Goal: Obtain resource: Download file/media

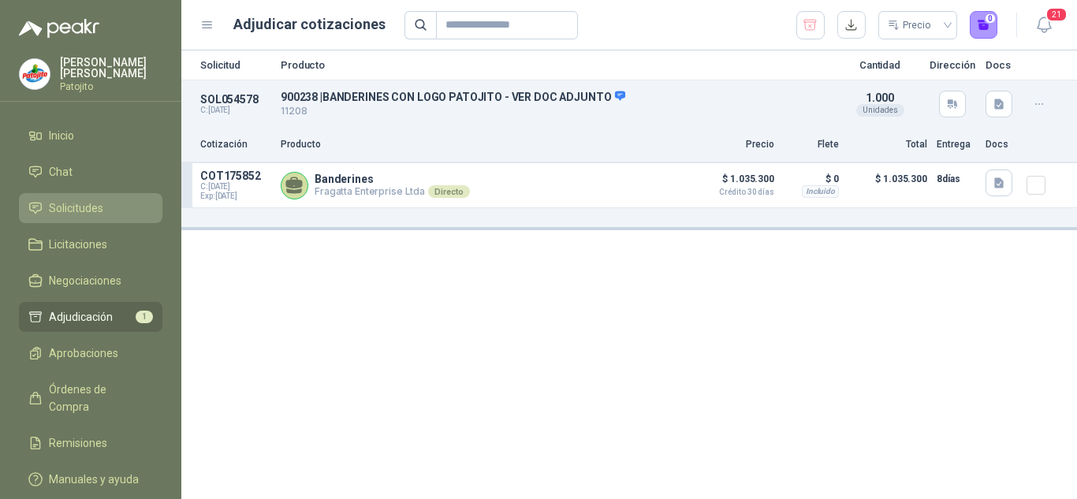
click at [83, 196] on link "Solicitudes" at bounding box center [91, 208] width 144 height 30
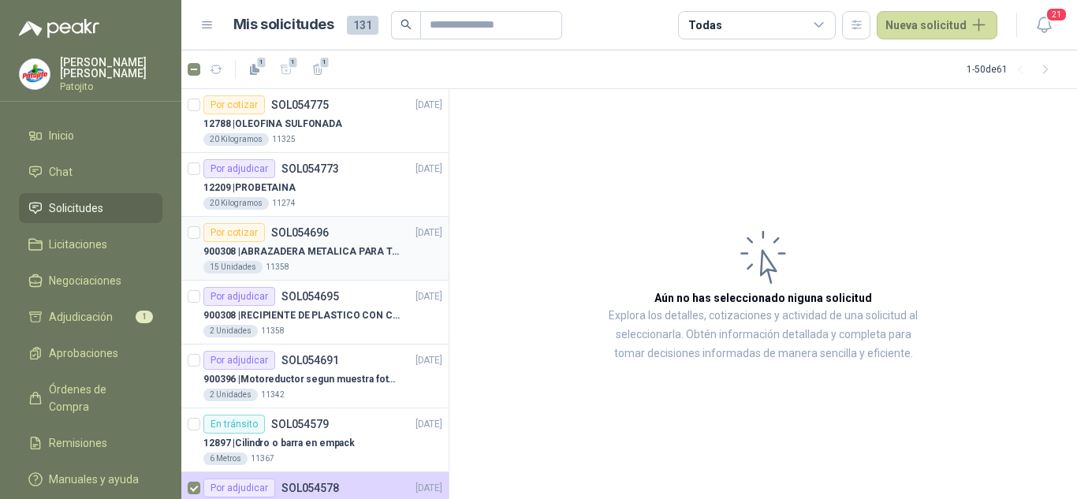
click at [369, 255] on p "900308 | ABRAZADERA METALICA PARA TAPA DE TAMBOR DE PLASTICO DE 50 LT" at bounding box center [301, 251] width 196 height 15
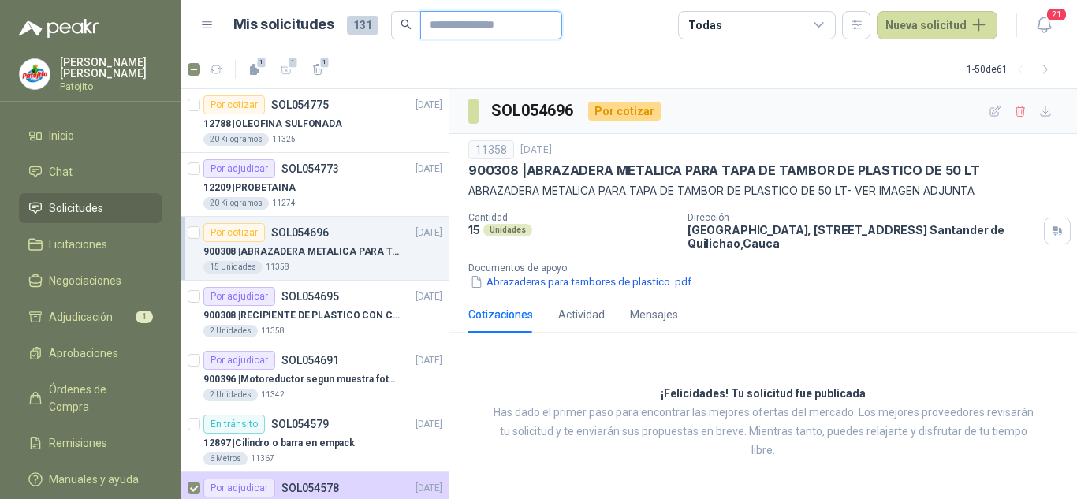
click at [468, 32] on input "text" at bounding box center [485, 25] width 110 height 27
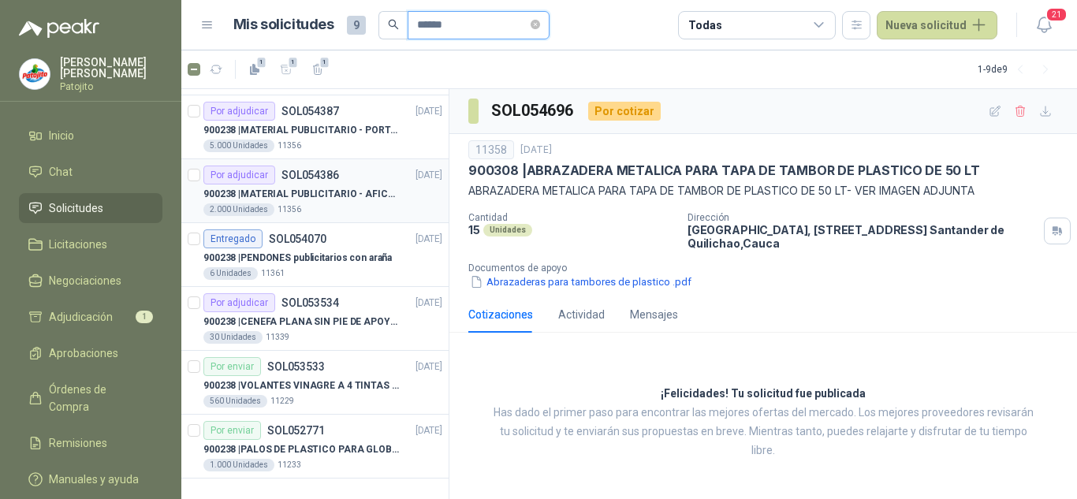
scroll to position [186, 0]
type input "******"
click at [349, 437] on div "Por enviar SOL052771 [DATE]" at bounding box center [322, 429] width 239 height 19
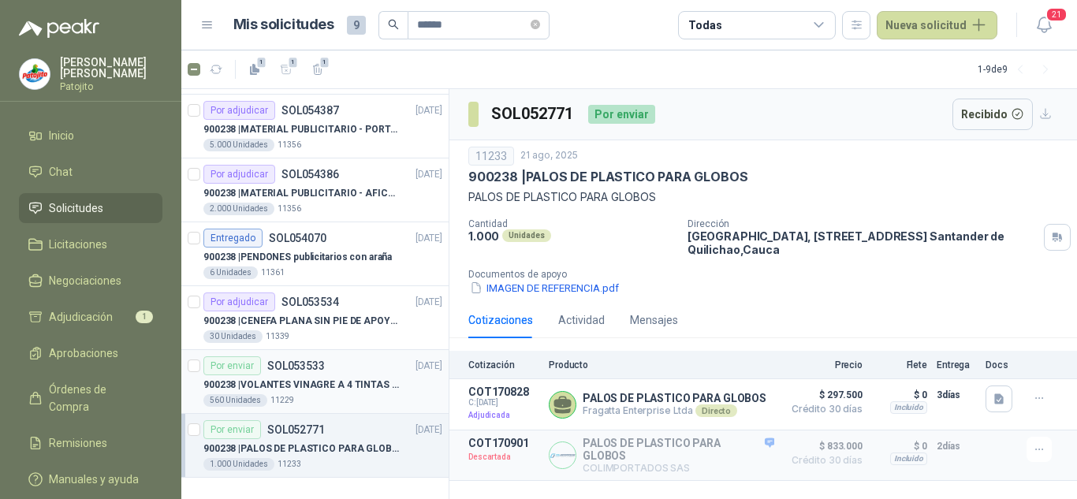
click at [293, 379] on p "900238 | VOLANTES VINAGRE A 4 TINTAS EN PROPALCOTE VER ARCHIVO ADJUNTO" at bounding box center [301, 385] width 196 height 15
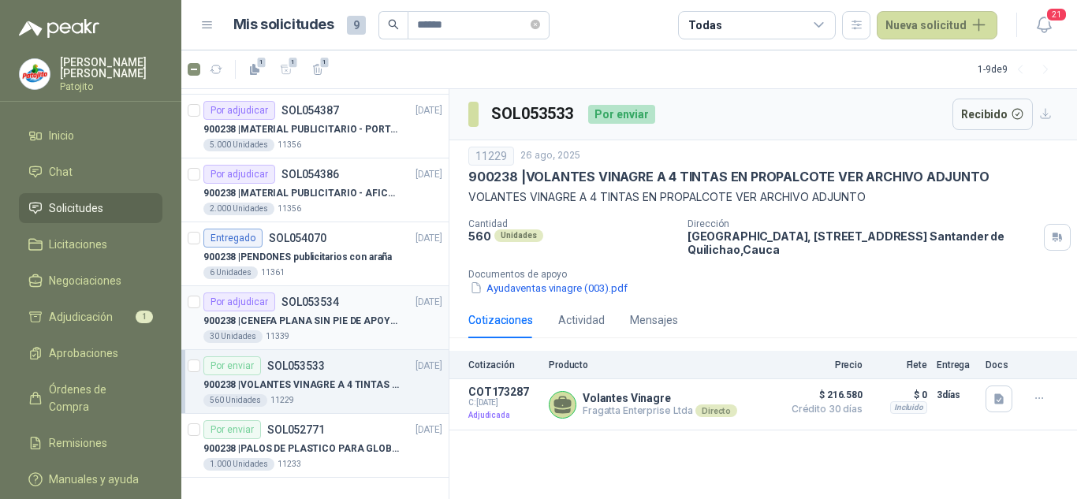
click at [330, 305] on p "SOL053534" at bounding box center [311, 301] width 58 height 11
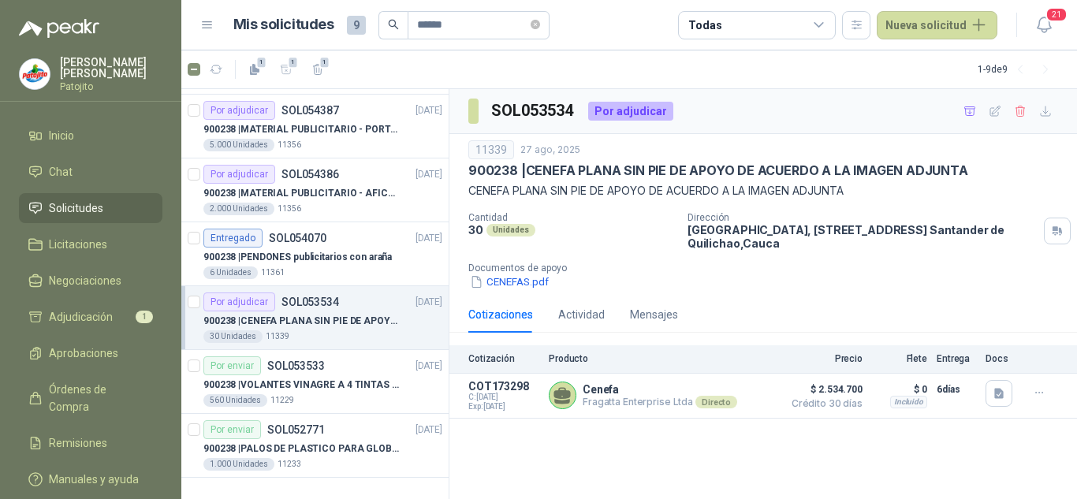
click at [330, 305] on p "SOL053534" at bounding box center [311, 301] width 58 height 11
click at [326, 265] on div "900238 | PENDONES publicitarios con araña" at bounding box center [322, 257] width 239 height 19
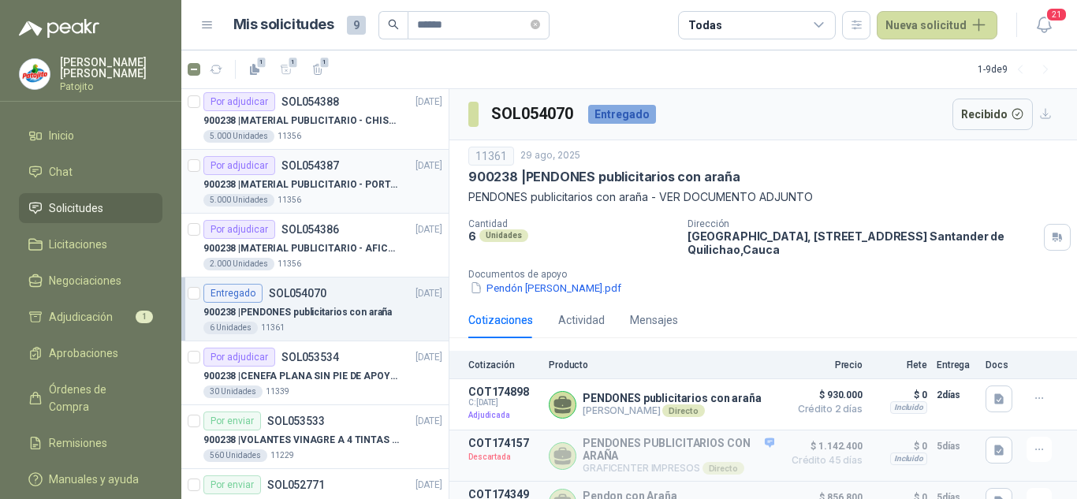
scroll to position [107, 0]
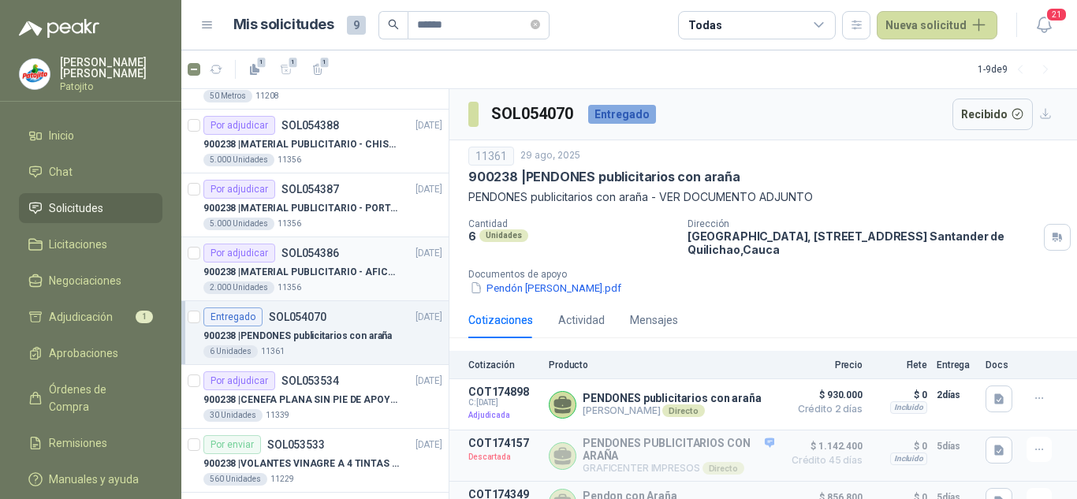
click at [334, 262] on div "Por adjudicar SOL054386" at bounding box center [271, 253] width 136 height 19
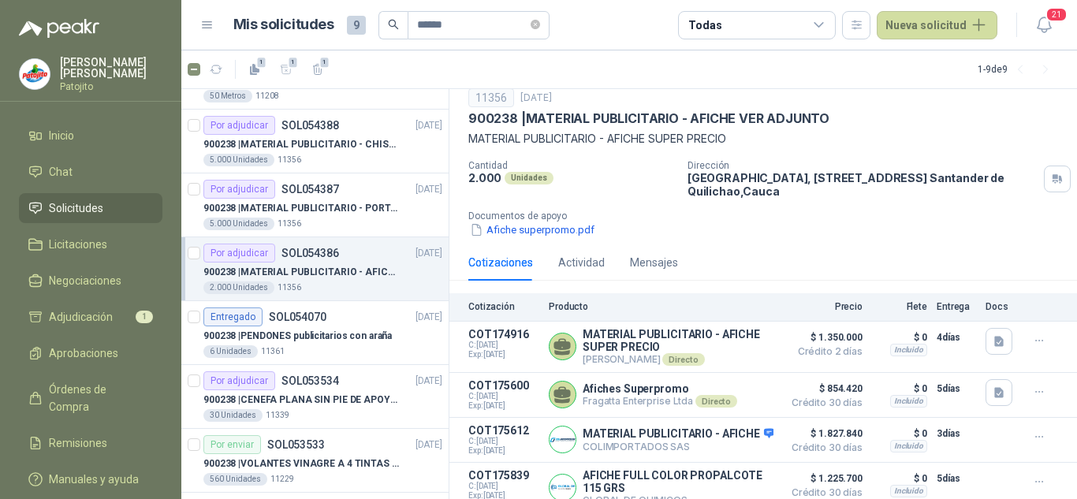
scroll to position [76, 0]
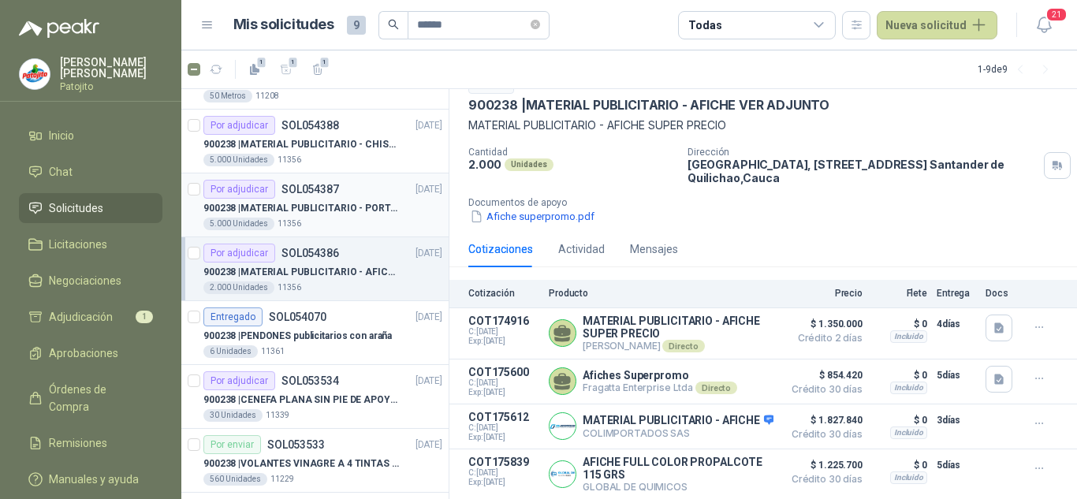
click at [359, 208] on p "900238 | MATERIAL PUBLICITARIO - PORTAPRECIOS VER ADJUNTO" at bounding box center [301, 208] width 196 height 15
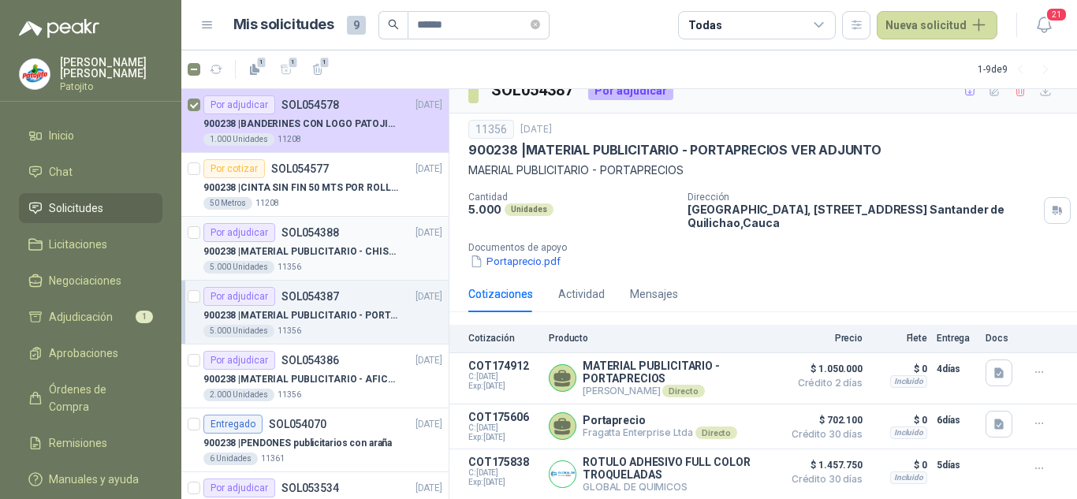
click at [350, 258] on p "900238 | MATERIAL PUBLICITARIO - CHISPA PATOJITO VER ADJUNTO" at bounding box center [301, 251] width 196 height 15
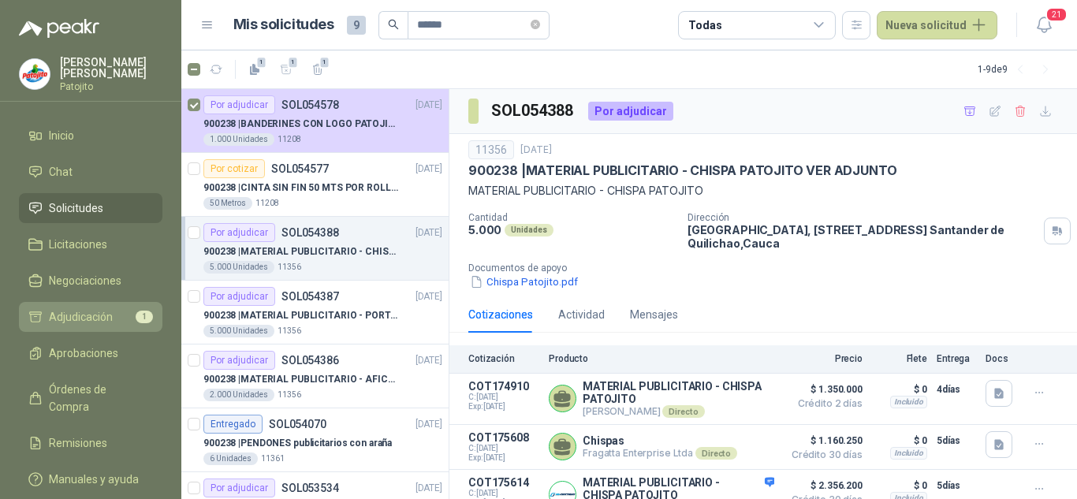
click at [82, 324] on span "Adjudicación" at bounding box center [81, 316] width 64 height 17
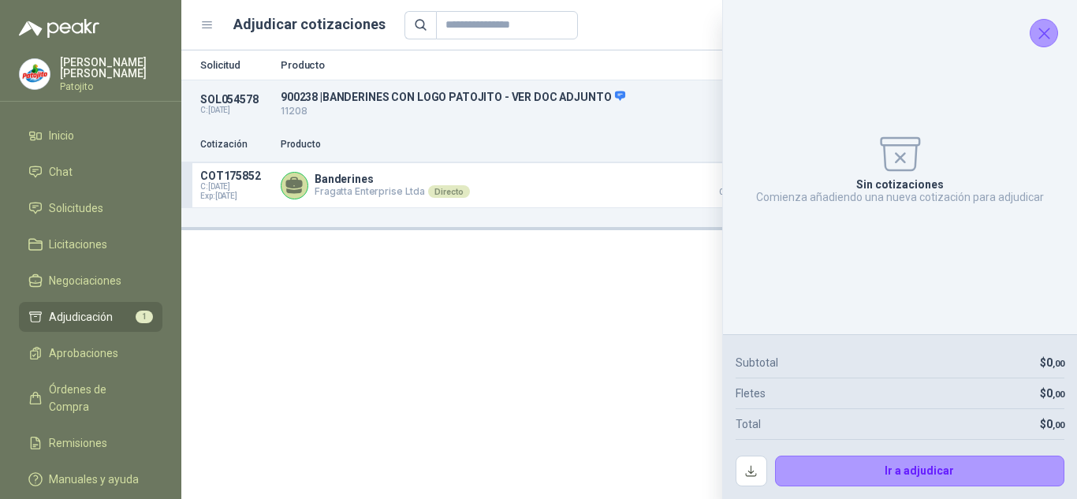
click at [1043, 32] on icon "Cerrar" at bounding box center [1044, 33] width 10 height 10
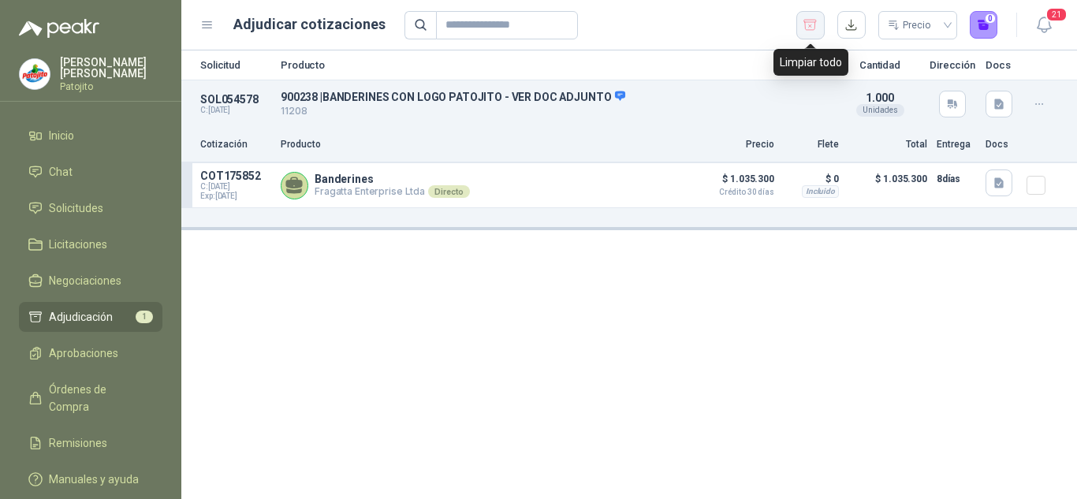
click at [813, 24] on icon "button" at bounding box center [810, 25] width 15 height 16
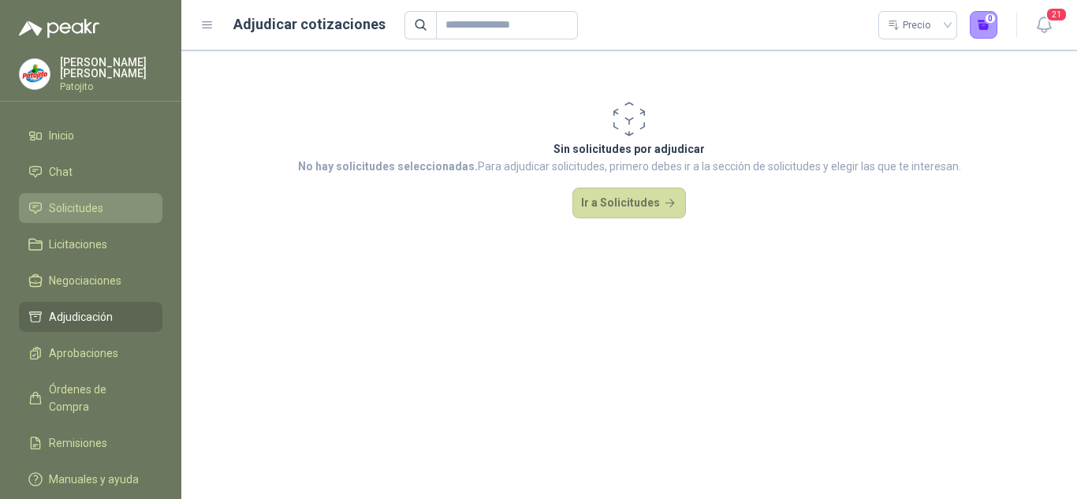
click at [102, 199] on span "Solicitudes" at bounding box center [76, 207] width 54 height 17
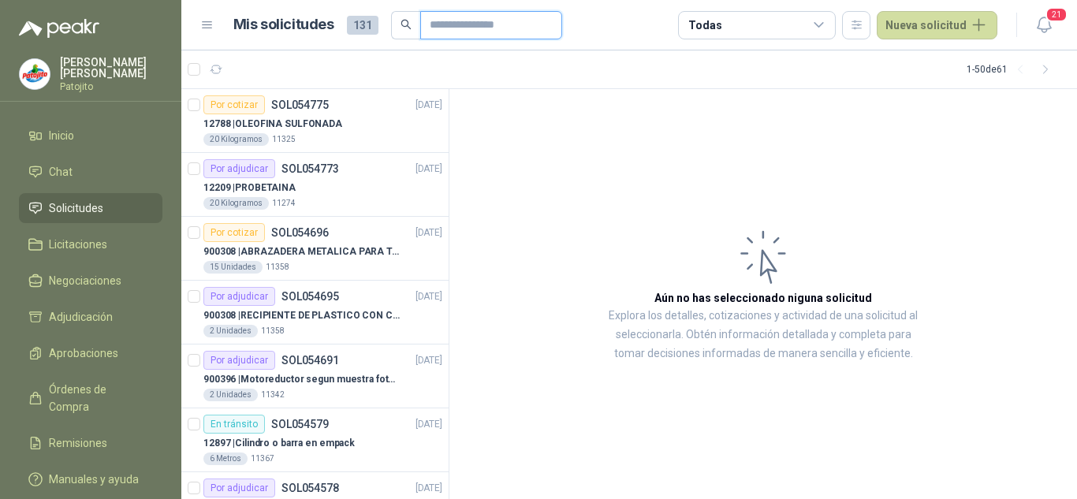
click at [513, 24] on input "text" at bounding box center [485, 25] width 110 height 27
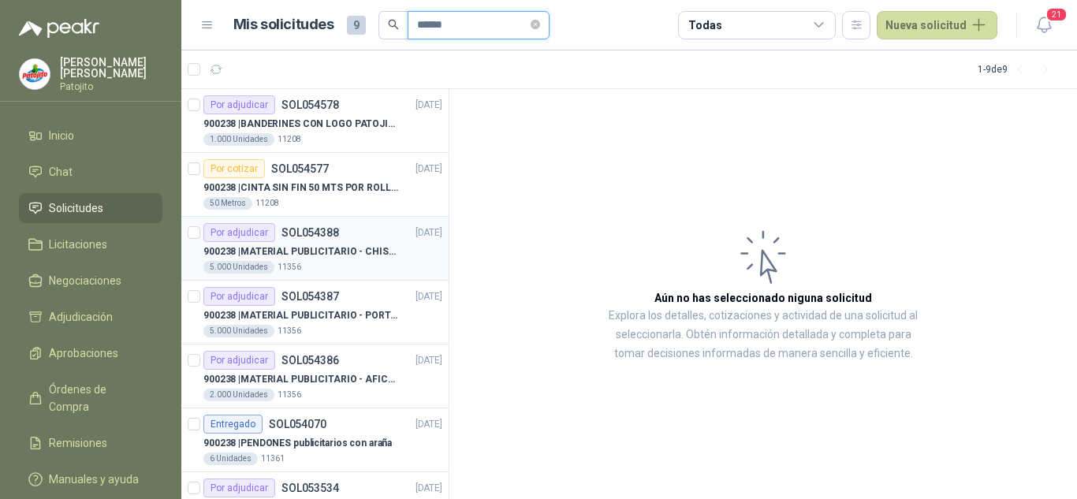
type input "******"
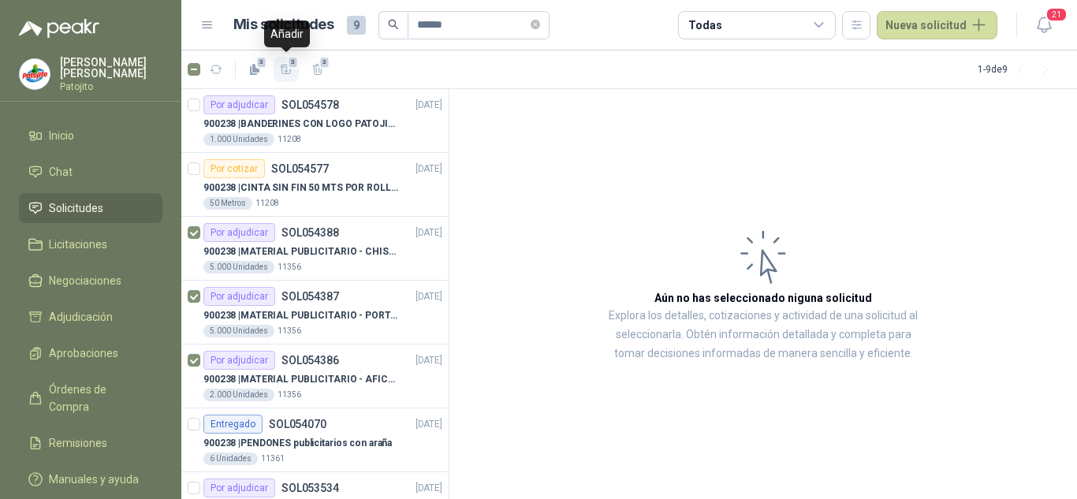
click at [286, 66] on icon "button" at bounding box center [286, 69] width 13 height 13
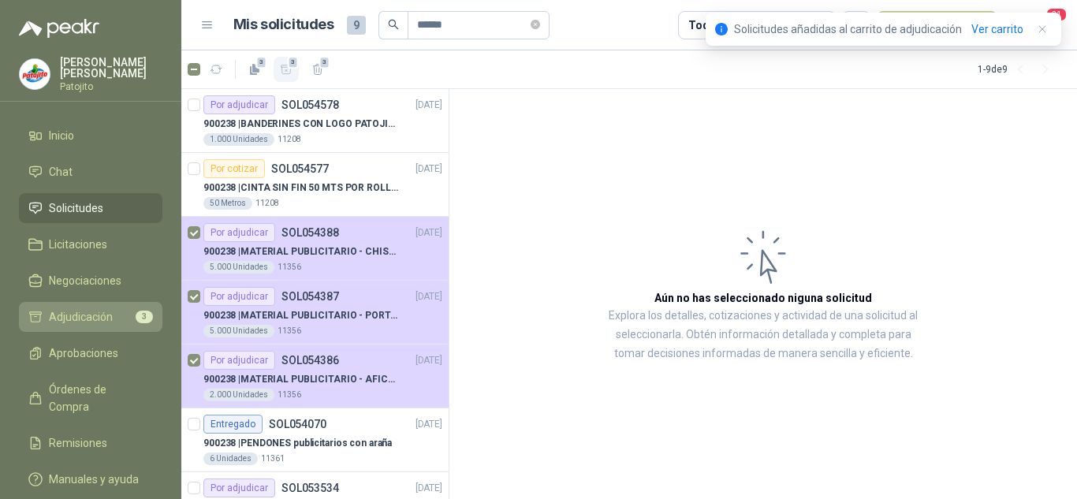
click at [85, 315] on span "Adjudicación" at bounding box center [81, 316] width 64 height 17
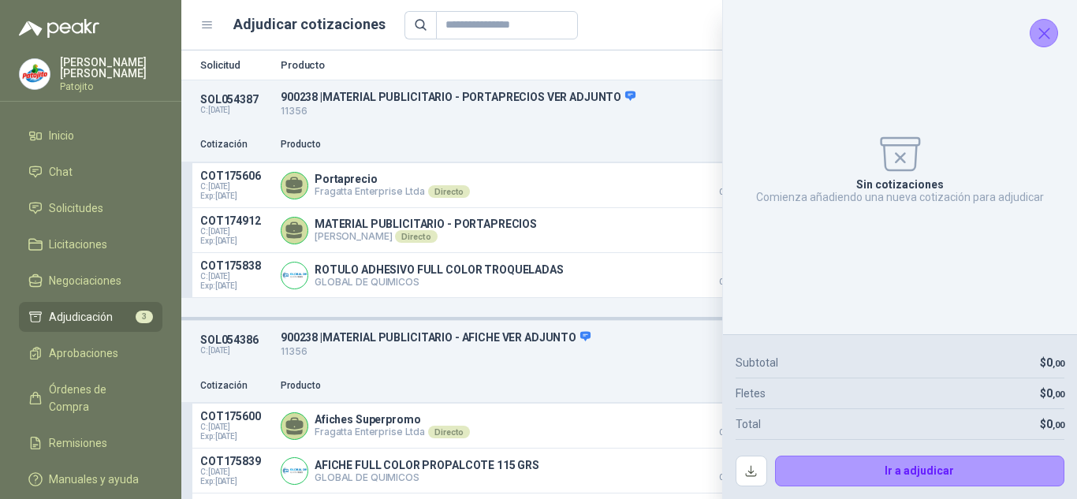
click at [1043, 35] on icon "Cerrar" at bounding box center [1044, 33] width 10 height 10
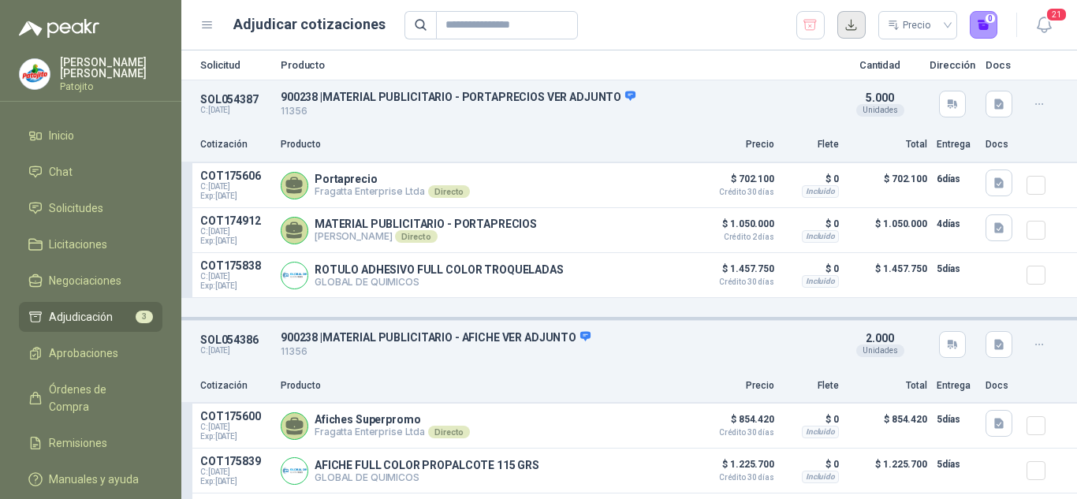
click at [856, 21] on button "button" at bounding box center [851, 25] width 28 height 28
click at [993, 177] on icon "button" at bounding box center [999, 183] width 13 height 13
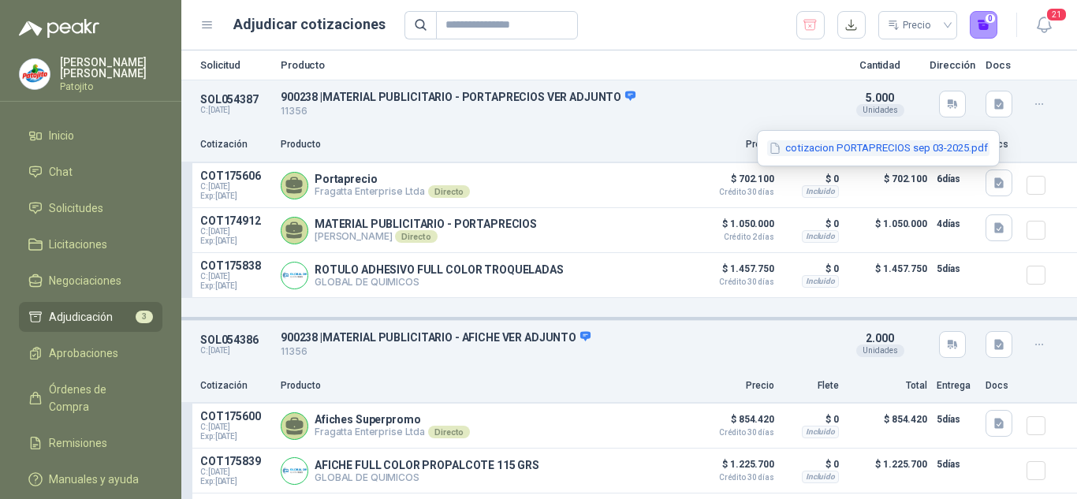
click at [822, 154] on button "cotizacion PORTAPRECIOS sep 03-2025.pdf" at bounding box center [878, 148] width 222 height 17
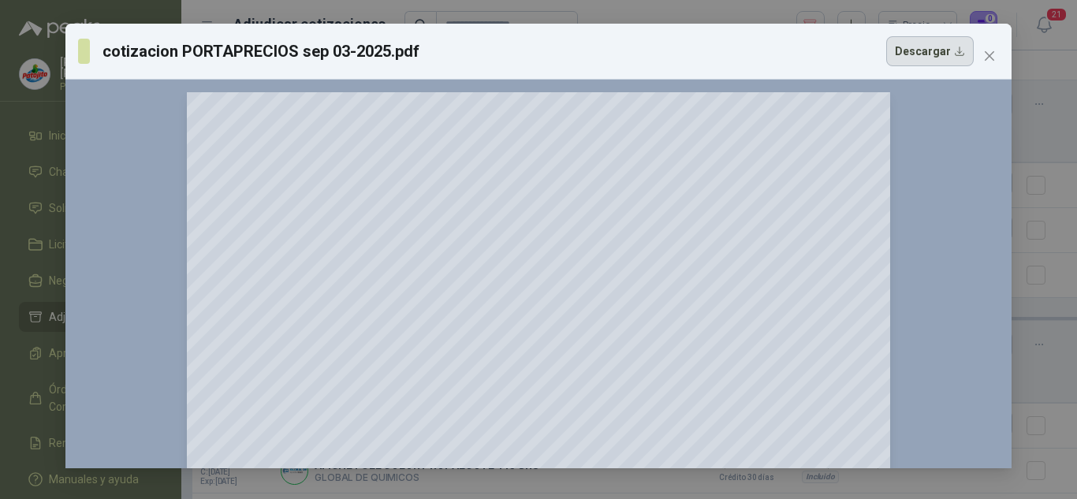
click at [919, 51] on button "Descargar" at bounding box center [930, 51] width 88 height 30
click at [988, 54] on icon "close" at bounding box center [989, 55] width 9 height 9
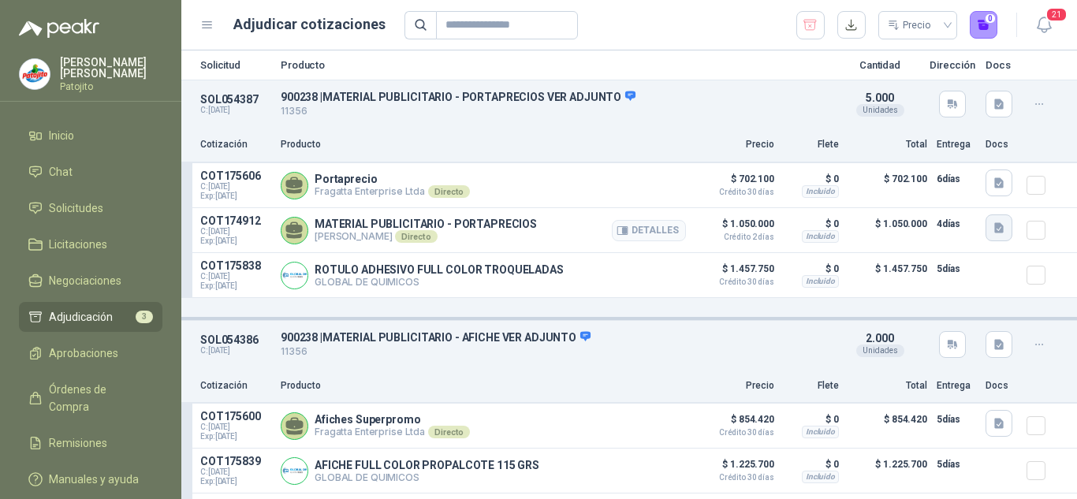
click at [994, 227] on icon "button" at bounding box center [998, 228] width 9 height 10
click at [901, 195] on button "PORTAPRECIO.jpg" at bounding box center [938, 194] width 104 height 17
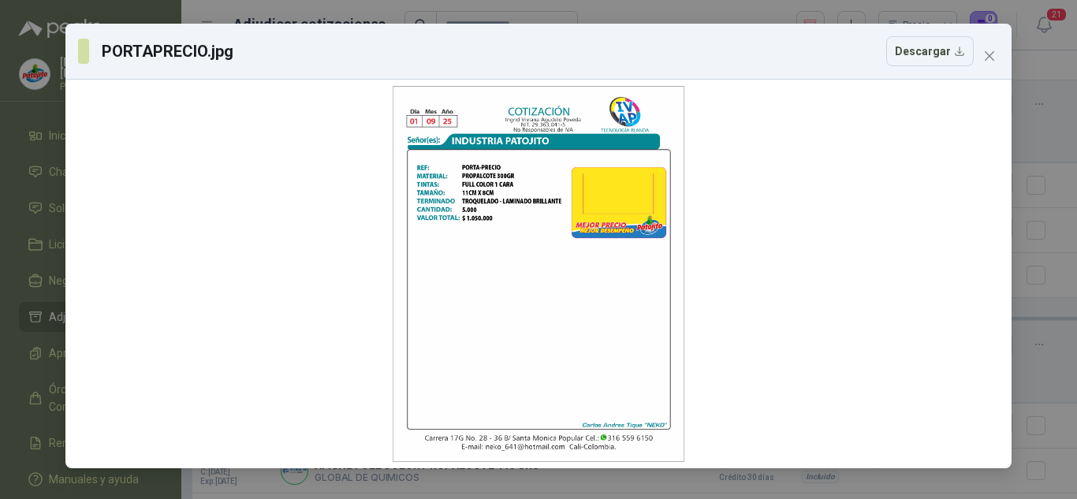
click at [887, 72] on div "PORTAPRECIO.jpg Descargar" at bounding box center [538, 52] width 946 height 56
click at [904, 58] on button "Descargar" at bounding box center [930, 51] width 88 height 30
click at [986, 106] on icon "Zoom in" at bounding box center [992, 100] width 16 height 16
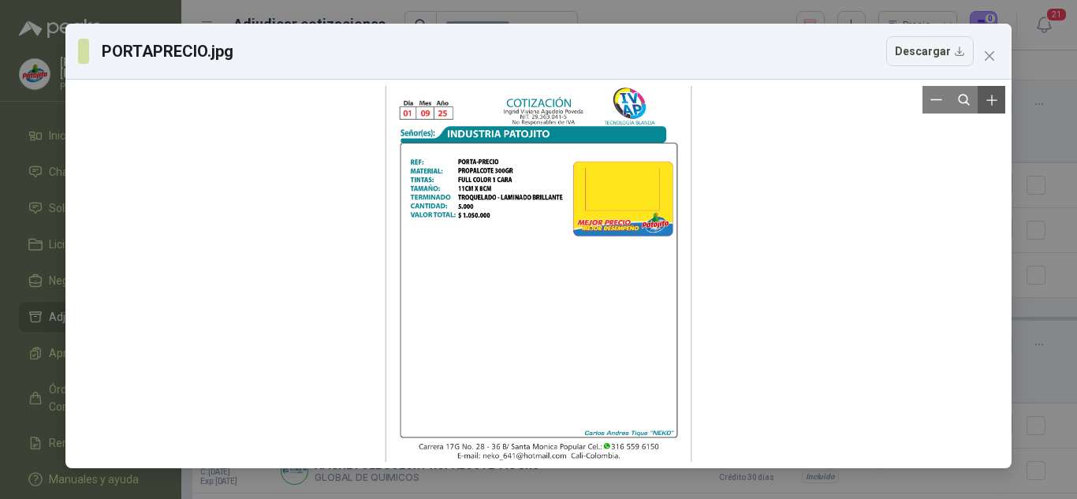
click at [986, 106] on icon "Zoom in" at bounding box center [992, 100] width 16 height 16
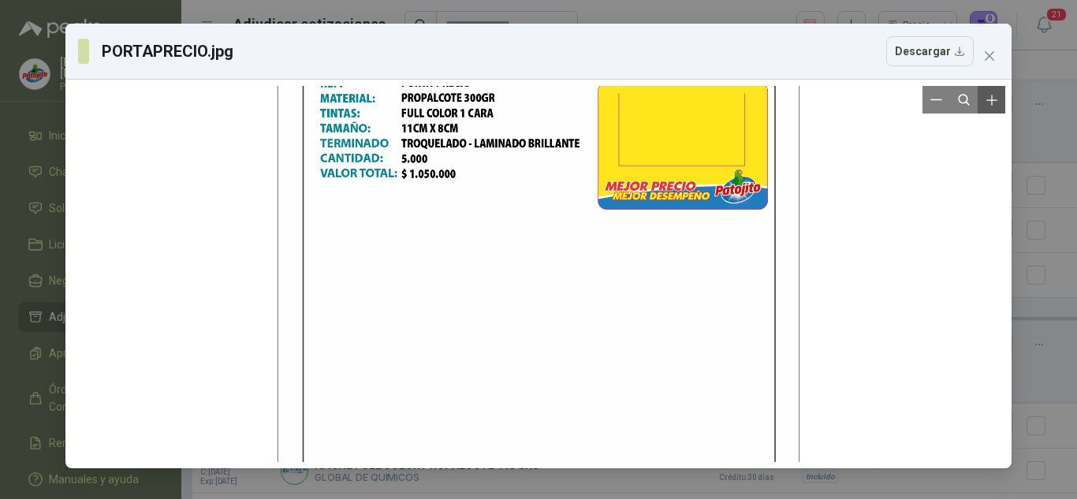
click at [986, 106] on icon "Zoom in" at bounding box center [992, 100] width 16 height 16
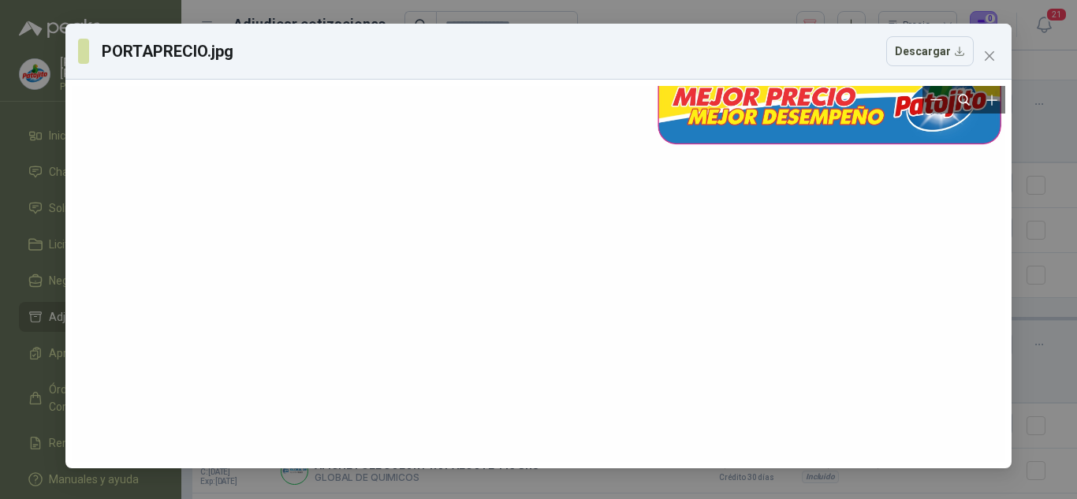
click at [747, 128] on div at bounding box center [538, 274] width 1053 height 1362
click at [935, 106] on icon "Zoom out" at bounding box center [936, 100] width 12 height 12
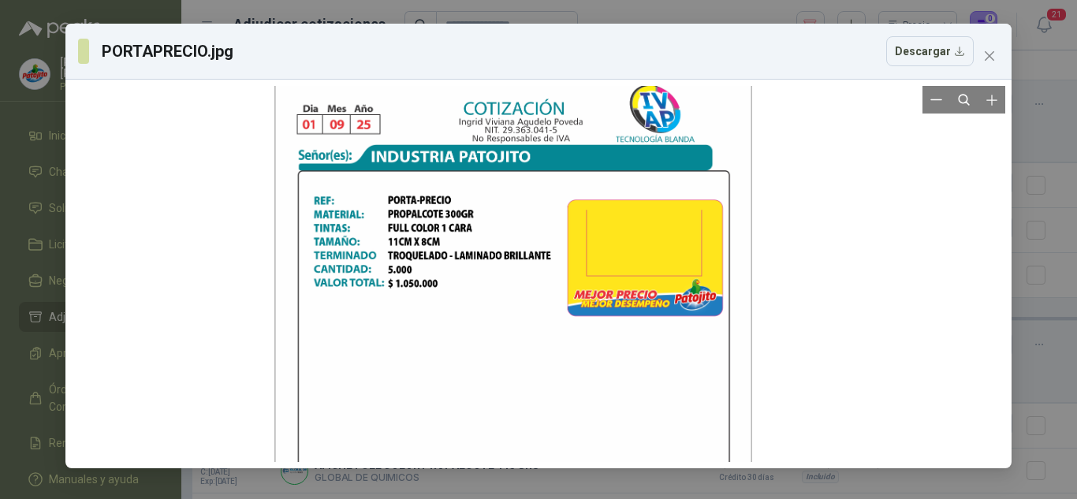
drag, startPoint x: 724, startPoint y: 136, endPoint x: 699, endPoint y: 237, distance: 104.0
click at [699, 237] on div at bounding box center [512, 374] width 477 height 617
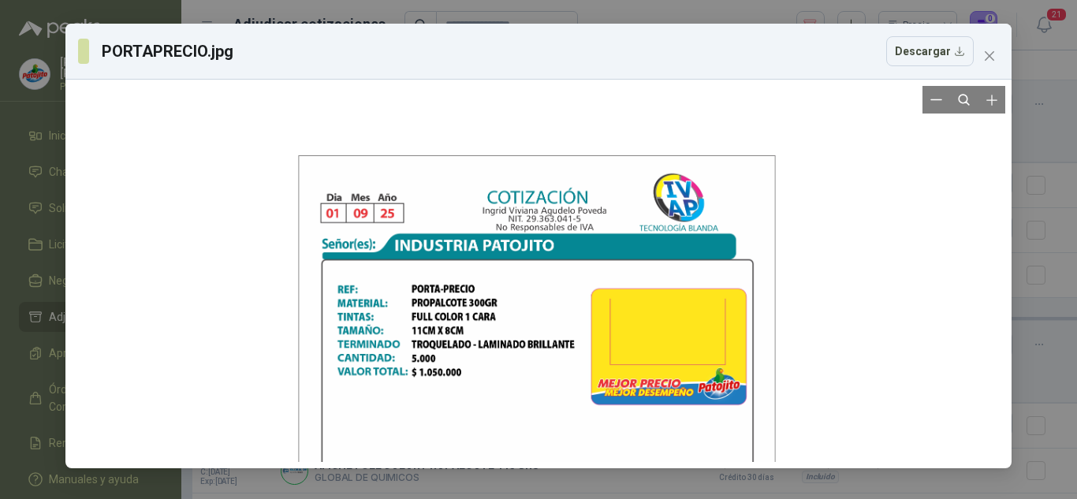
drag, startPoint x: 683, startPoint y: 262, endPoint x: 687, endPoint y: 326, distance: 64.8
click at [681, 332] on div at bounding box center [536, 463] width 477 height 617
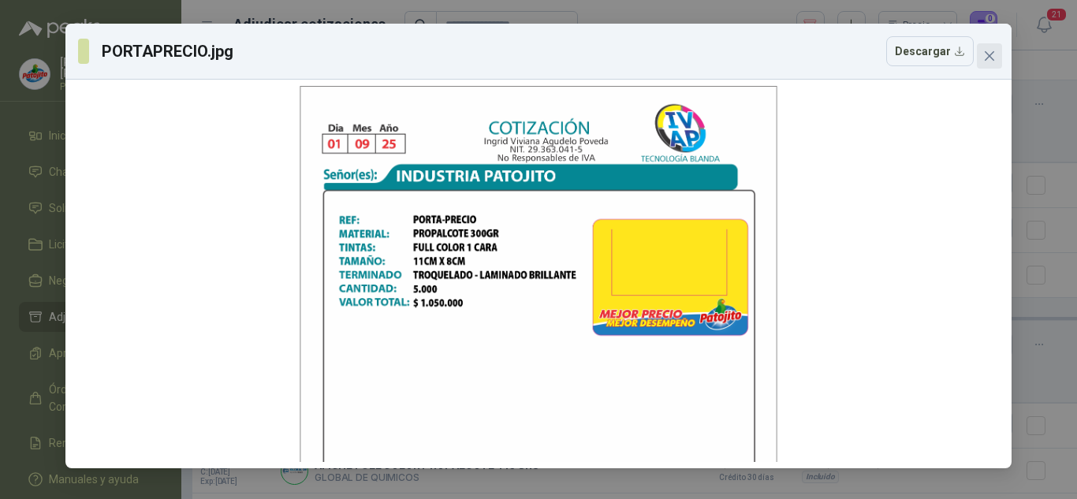
click at [994, 63] on button "Close" at bounding box center [989, 55] width 25 height 25
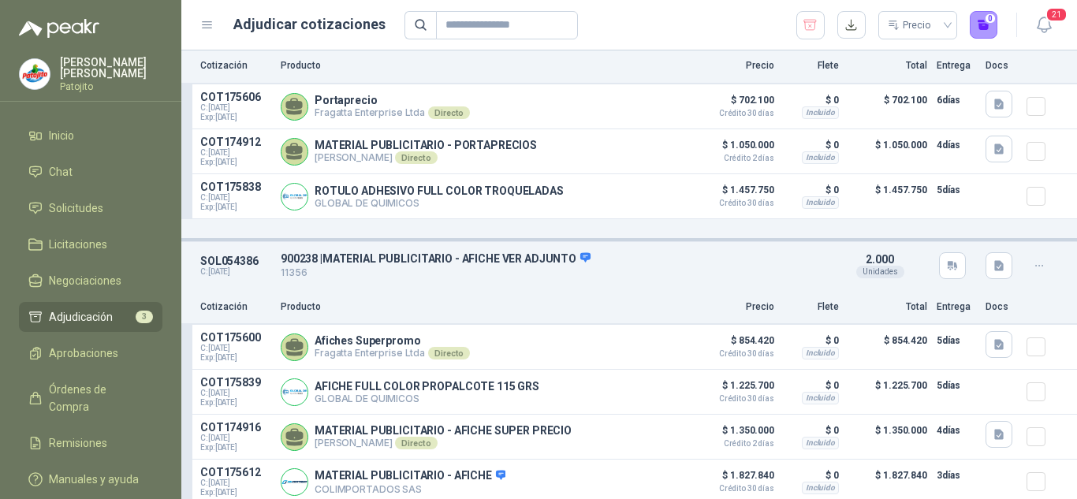
scroll to position [237, 0]
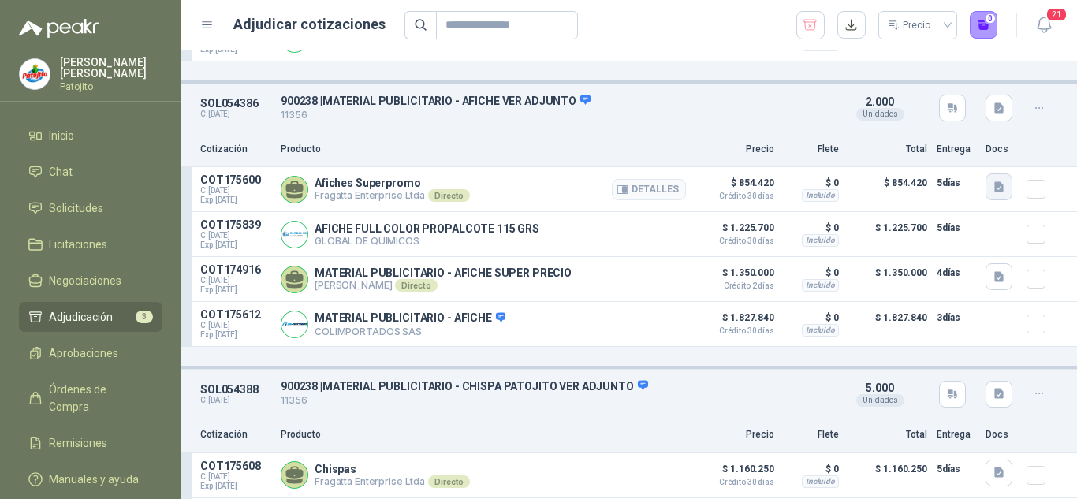
click at [994, 188] on icon "button" at bounding box center [998, 187] width 9 height 10
click at [871, 147] on button "cotizacion AFICHES sep 03-2025.pdf" at bounding box center [894, 155] width 189 height 17
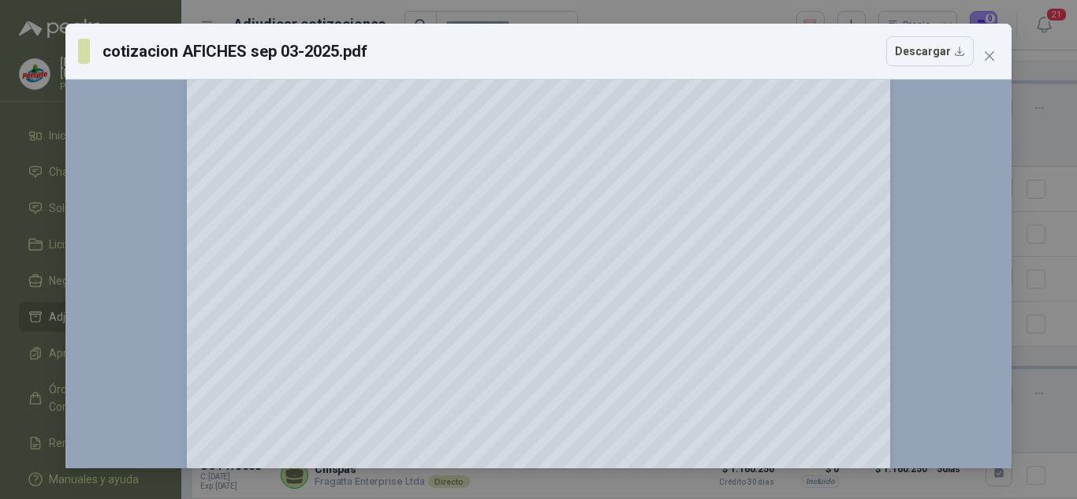
scroll to position [0, 0]
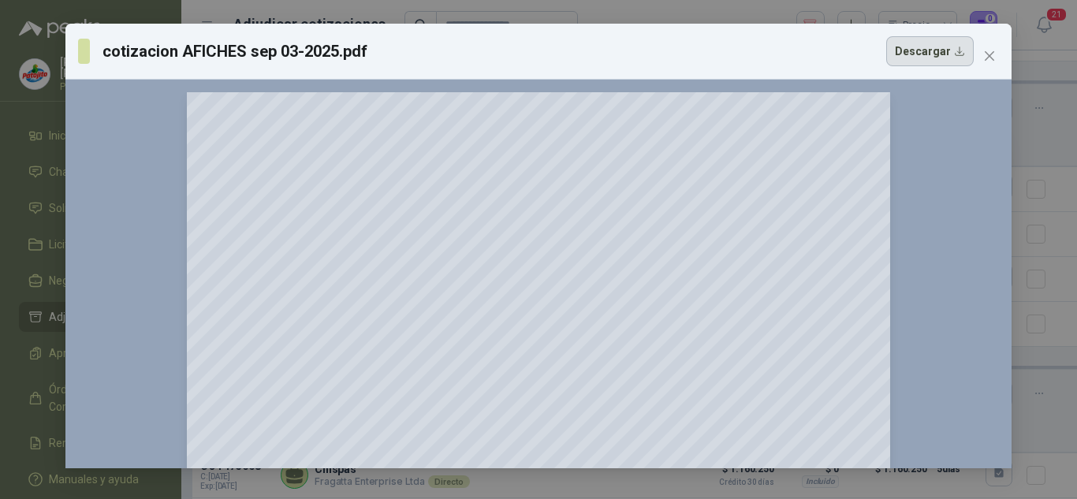
click at [956, 46] on button "Descargar" at bounding box center [930, 51] width 88 height 30
click at [983, 60] on icon "close" at bounding box center [989, 56] width 13 height 13
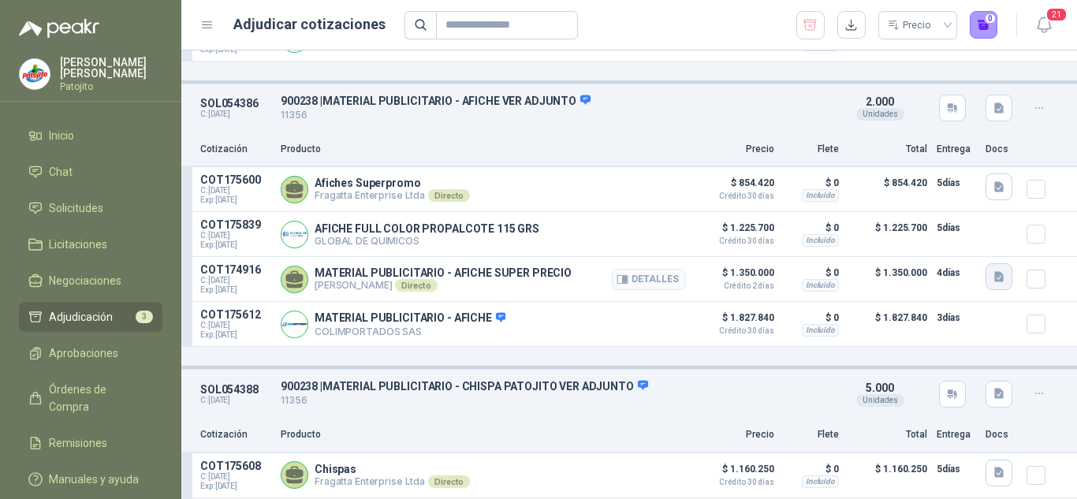
click at [994, 282] on icon "button" at bounding box center [998, 277] width 9 height 10
click at [934, 248] on button "AFICHES.jpg" at bounding box center [951, 246] width 78 height 17
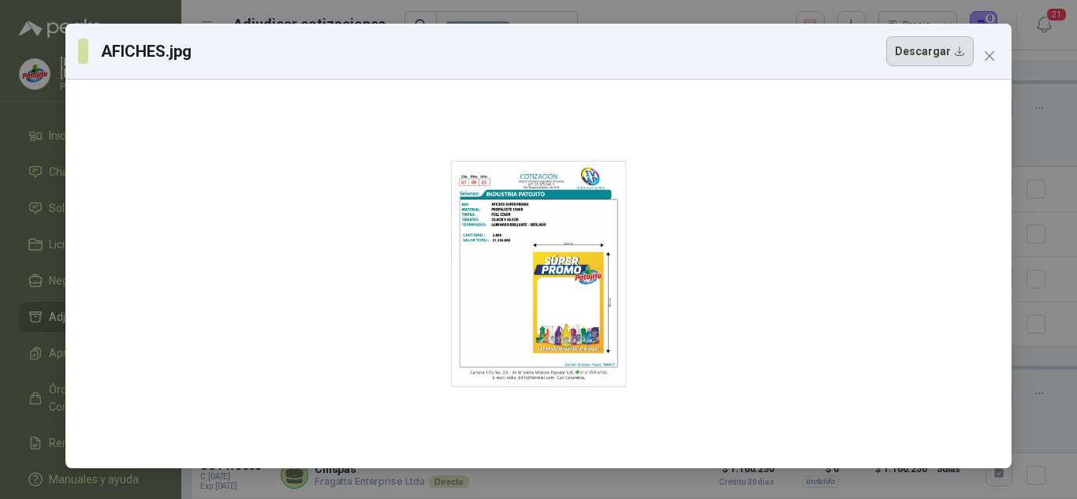
click at [921, 62] on button "Descargar" at bounding box center [930, 51] width 88 height 30
click at [684, 184] on div at bounding box center [539, 274] width 934 height 376
click at [986, 57] on icon "close" at bounding box center [989, 56] width 13 height 13
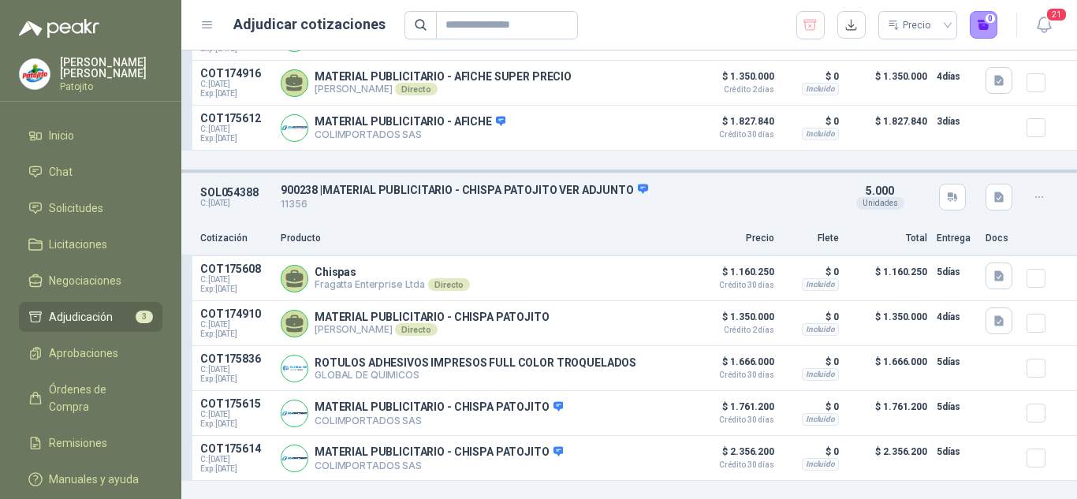
scroll to position [446, 0]
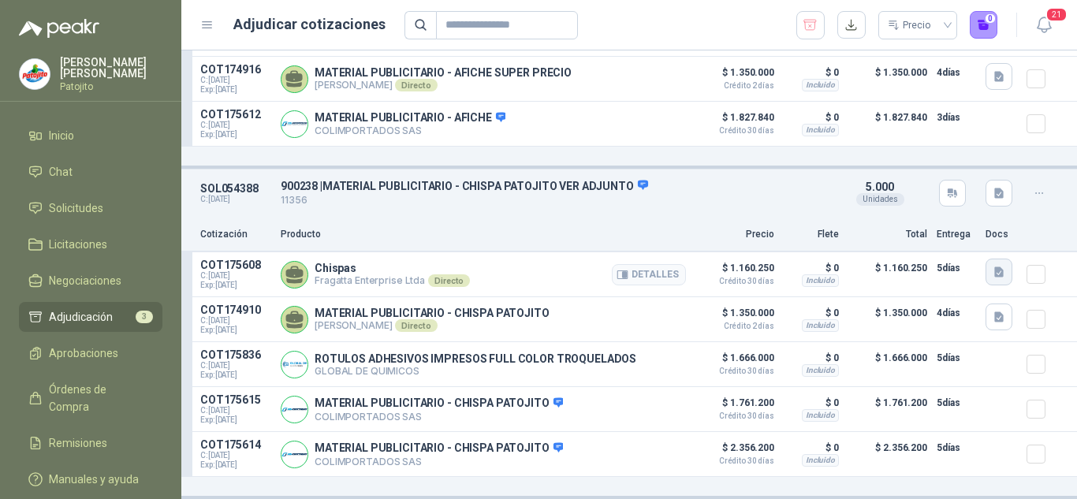
click at [993, 268] on icon "button" at bounding box center [999, 272] width 13 height 13
click at [874, 228] on button "cotizacion CHISPAS sep 03-2025.pdf" at bounding box center [894, 234] width 191 height 17
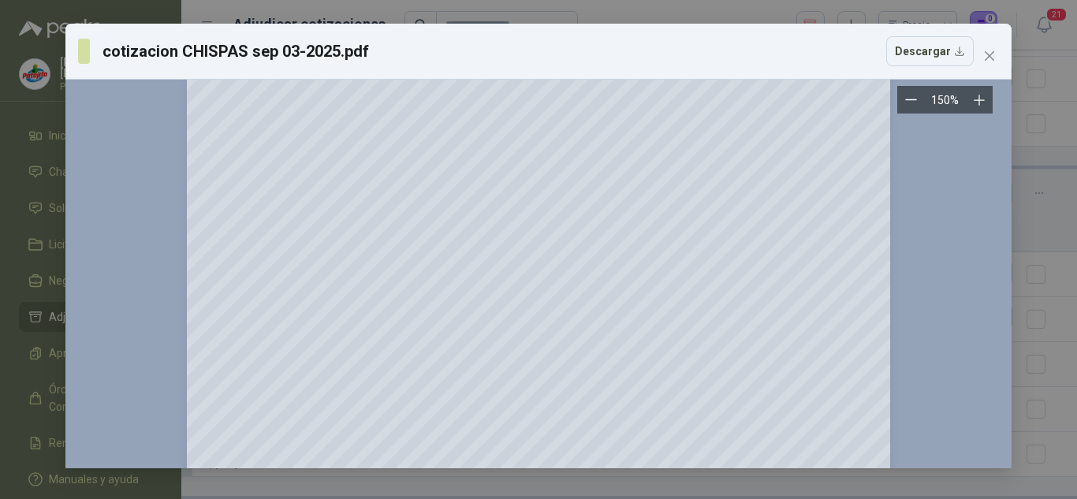
scroll to position [632, 0]
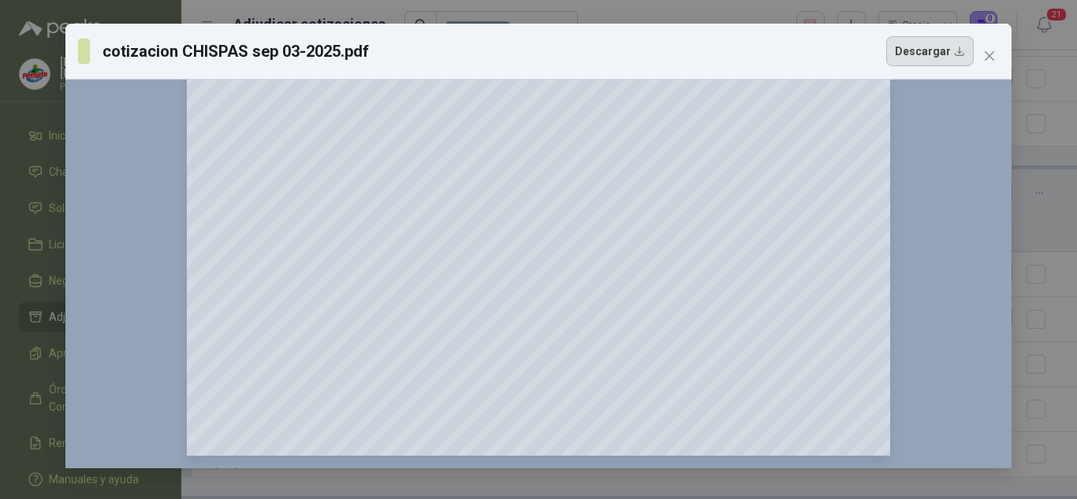
click at [893, 62] on button "Descargar" at bounding box center [930, 51] width 88 height 30
click at [984, 53] on icon "close" at bounding box center [989, 56] width 13 height 13
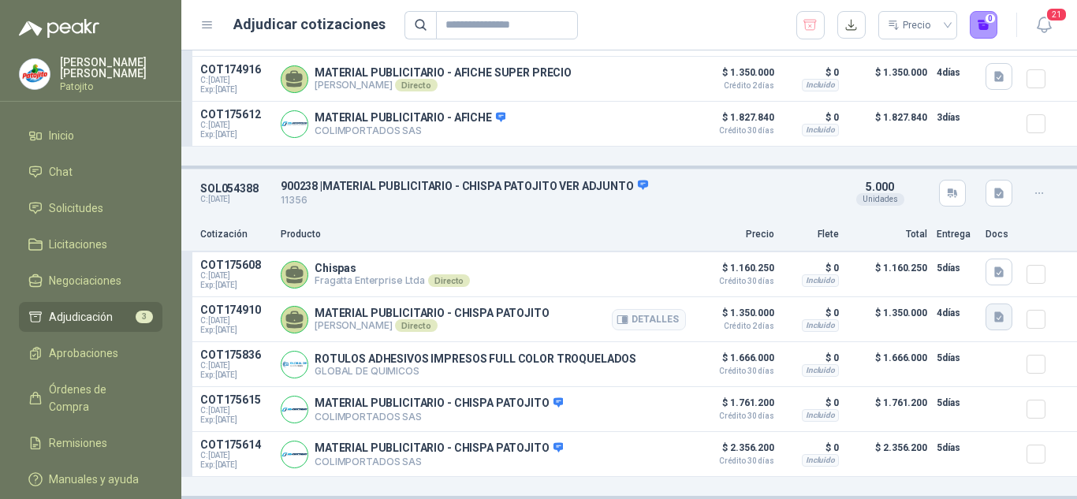
click at [993, 311] on icon "button" at bounding box center [999, 317] width 13 height 13
click at [964, 279] on button "chispa.jpg" at bounding box center [956, 279] width 68 height 17
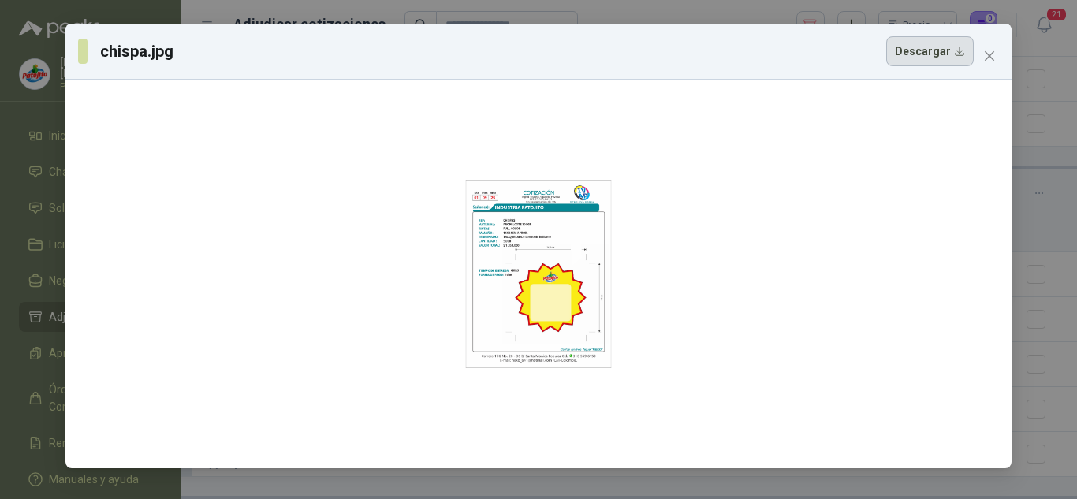
click at [943, 55] on button "Descargar" at bounding box center [930, 51] width 88 height 30
click at [990, 52] on icon "close" at bounding box center [989, 56] width 13 height 13
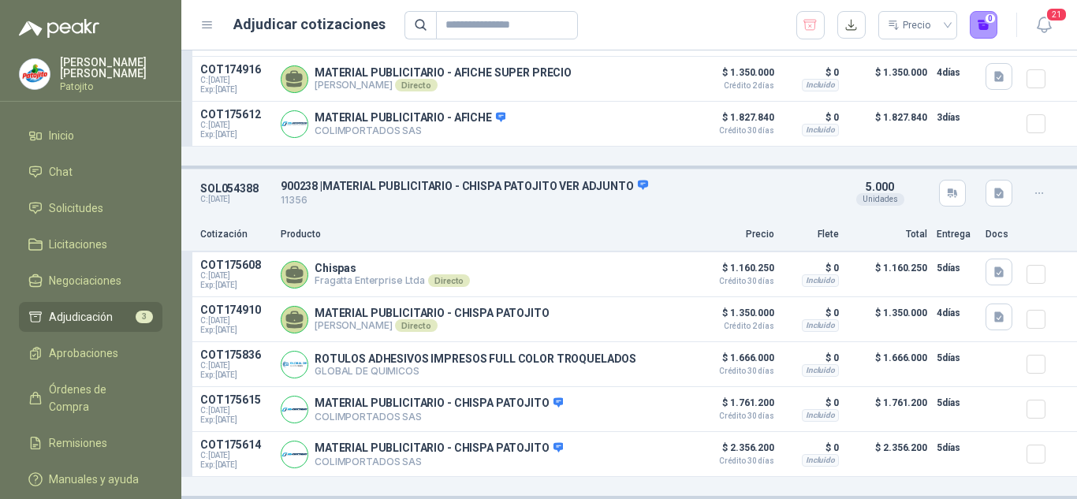
scroll to position [0, 0]
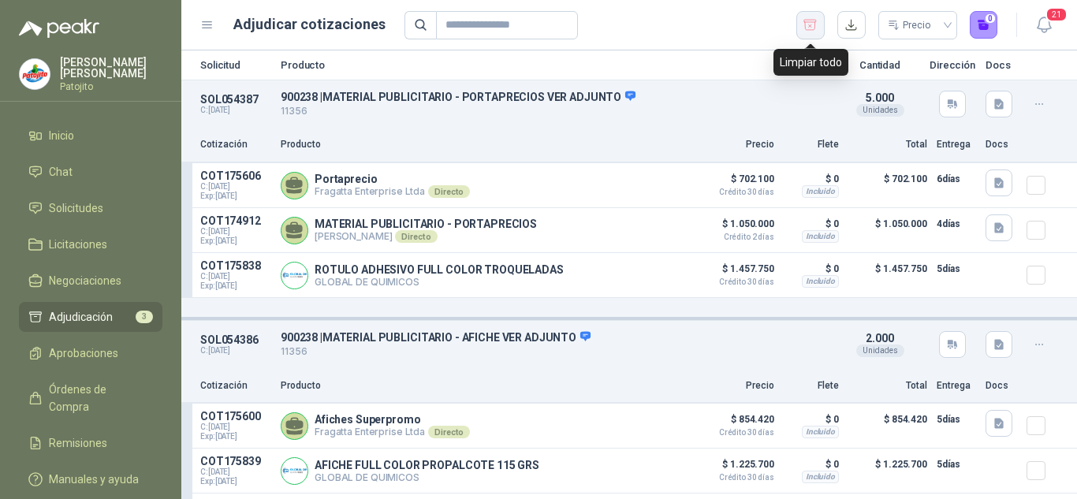
click at [812, 15] on button "button" at bounding box center [810, 25] width 28 height 28
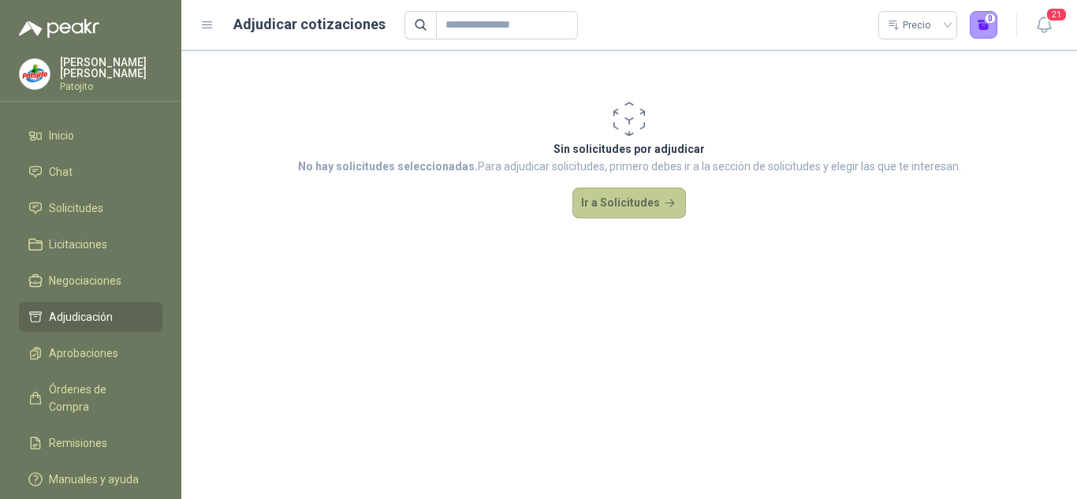
click at [595, 208] on button "Ir a Solicitudes" at bounding box center [629, 204] width 114 height 32
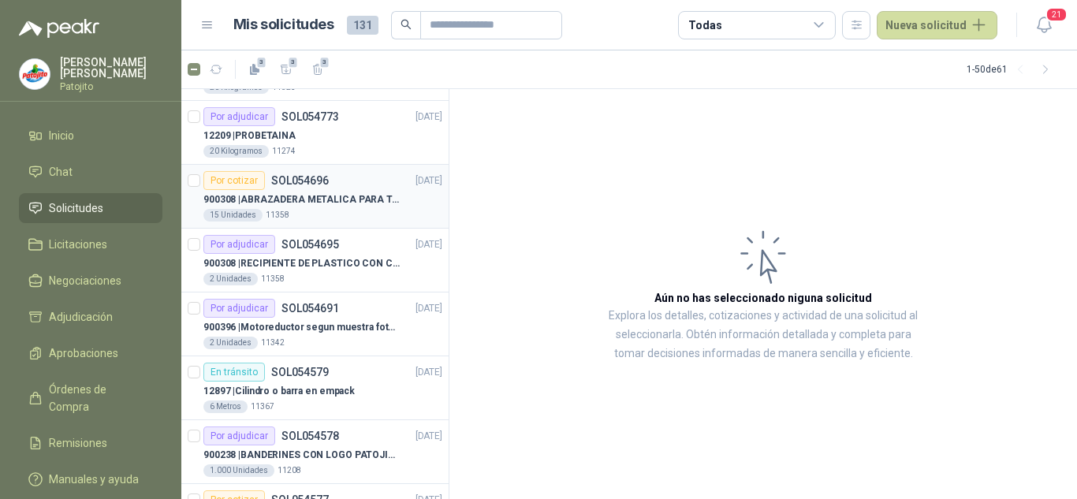
scroll to position [79, 0]
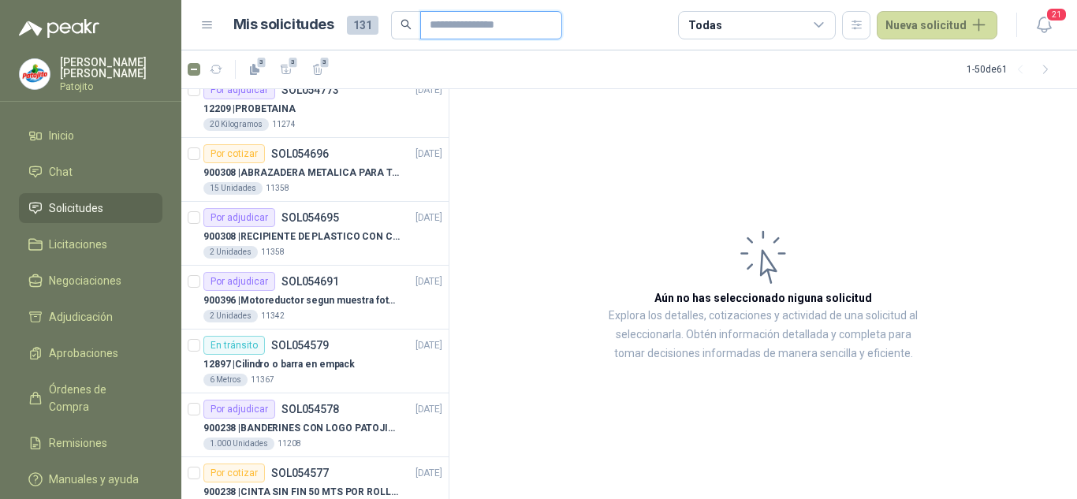
click at [445, 32] on input "text" at bounding box center [485, 25] width 110 height 27
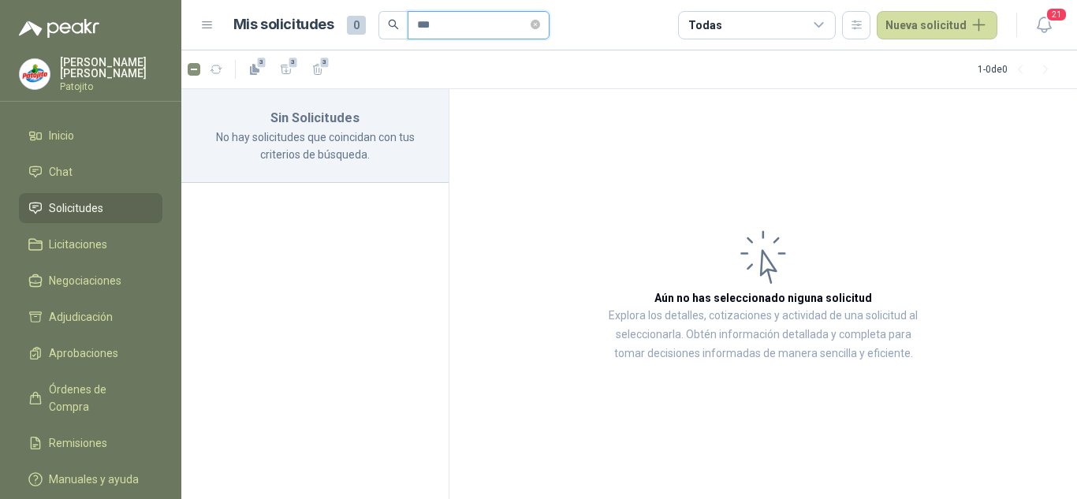
scroll to position [0, 0]
click at [446, 16] on input "******" at bounding box center [472, 25] width 110 height 27
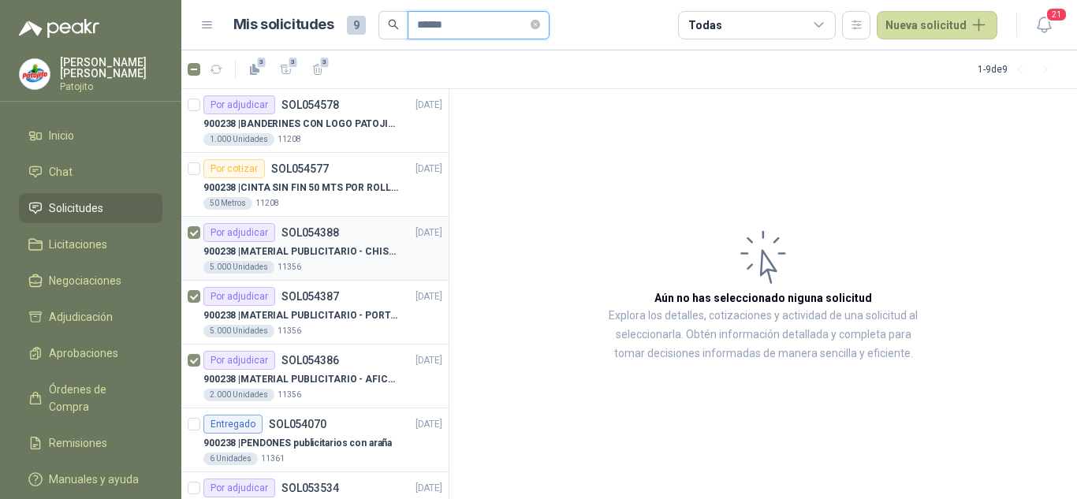
type input "******"
click at [308, 246] on p "900238 | MATERIAL PUBLICITARIO - CHISPA PATOJITO VER ADJUNTO" at bounding box center [301, 251] width 196 height 15
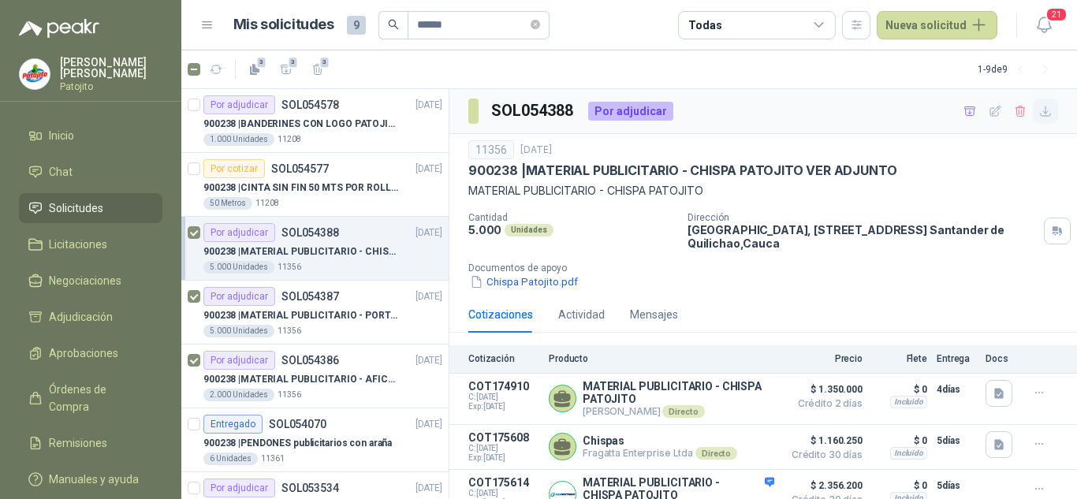
click at [1041, 113] on icon "button" at bounding box center [1045, 110] width 9 height 9
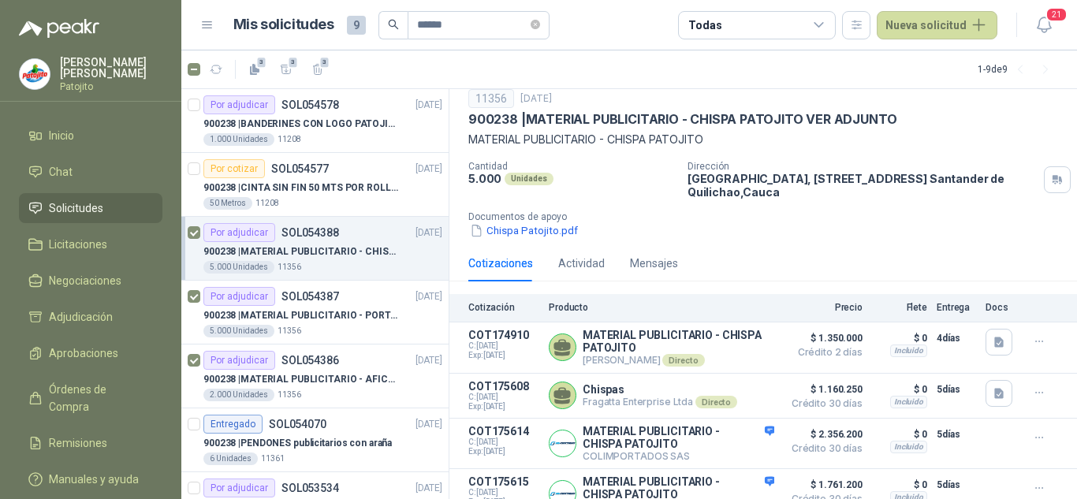
scroll to position [79, 0]
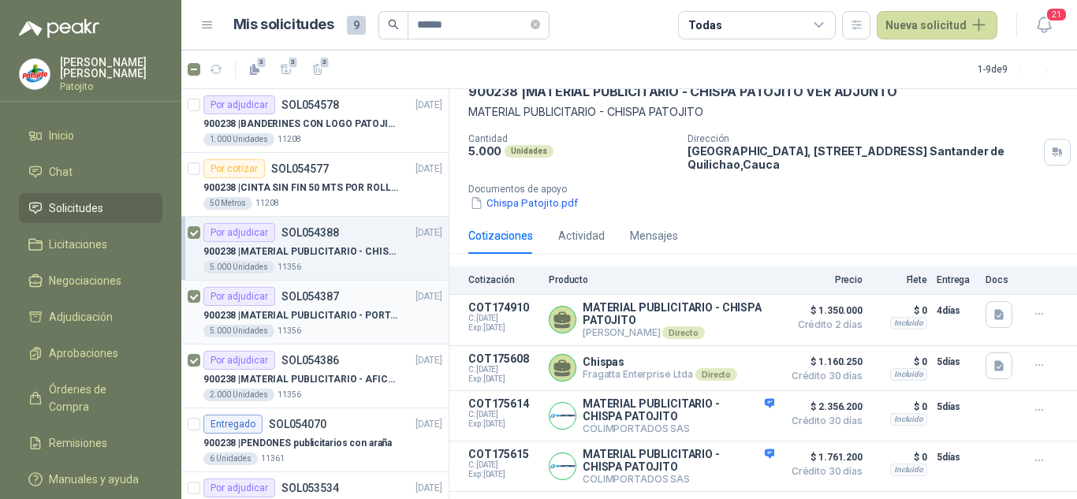
click at [332, 303] on div "Por adjudicar SOL054387" at bounding box center [271, 296] width 136 height 19
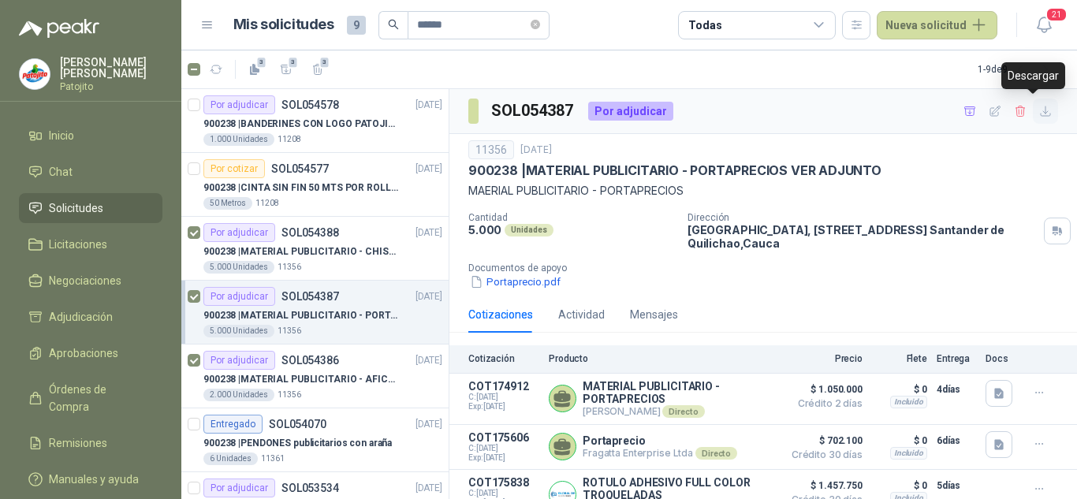
click at [1033, 119] on button "button" at bounding box center [1045, 111] width 25 height 25
click at [300, 382] on p "900238 | MATERIAL PUBLICITARIO - AFICHE VER ADJUNTO" at bounding box center [301, 379] width 196 height 15
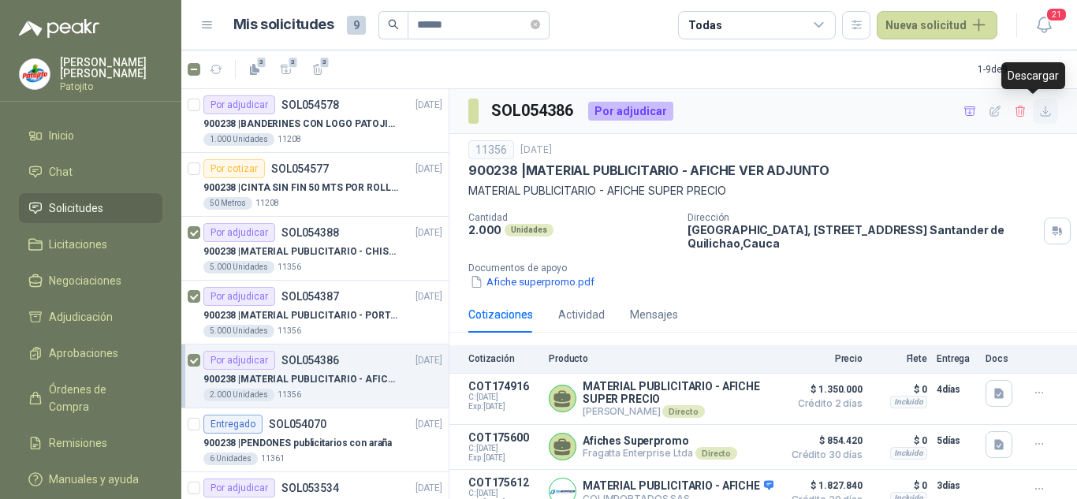
click at [1039, 110] on icon "button" at bounding box center [1045, 111] width 13 height 13
